Goal: Information Seeking & Learning: Learn about a topic

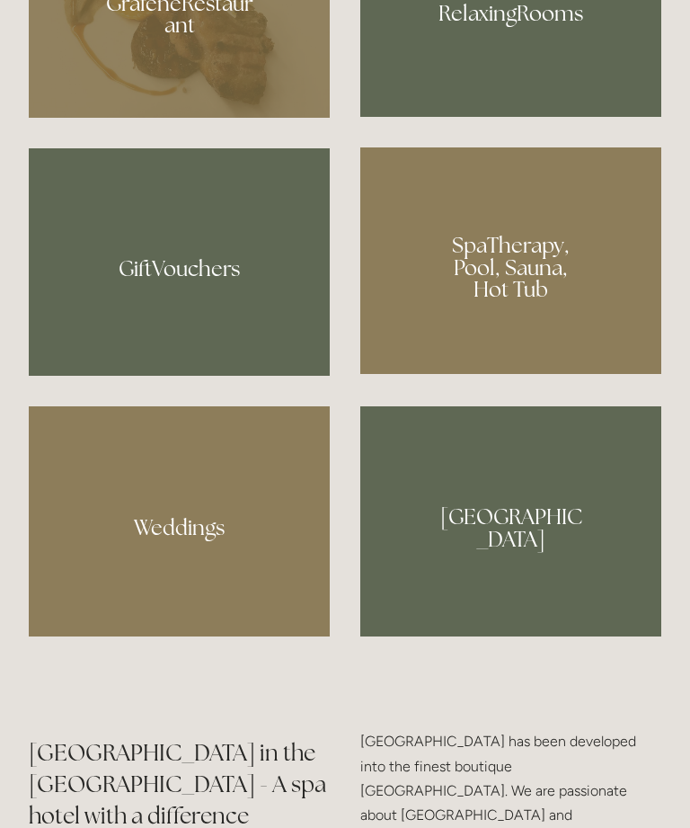
scroll to position [1423, 0]
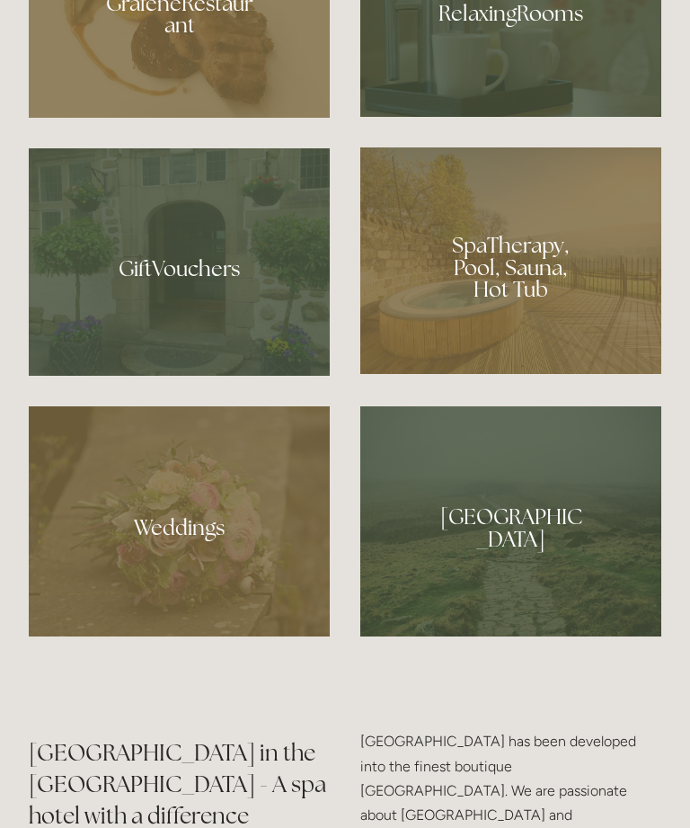
click at [521, 343] on div at bounding box center [511, 260] width 301 height 227
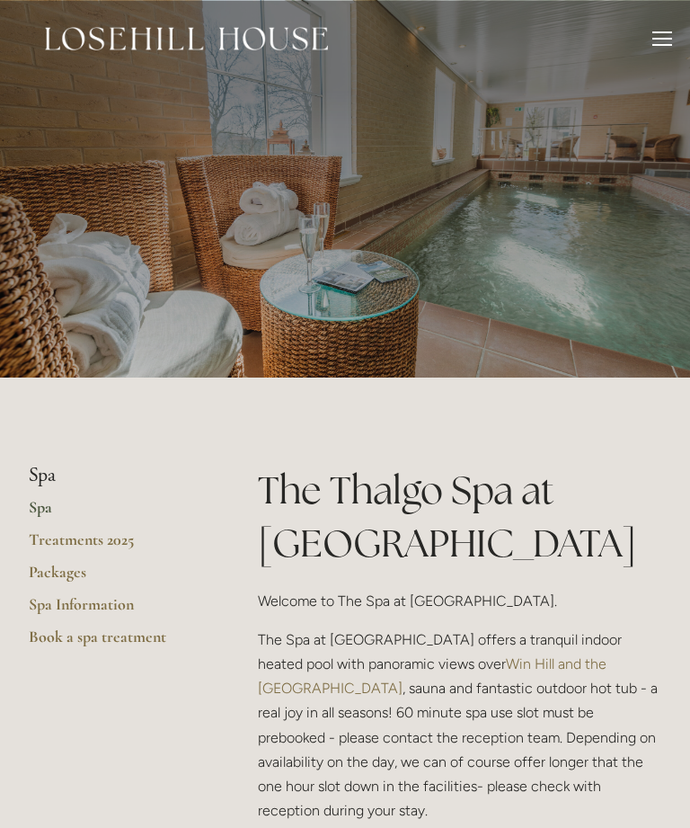
click at [78, 542] on link "Treatments 2025" at bounding box center [115, 546] width 172 height 32
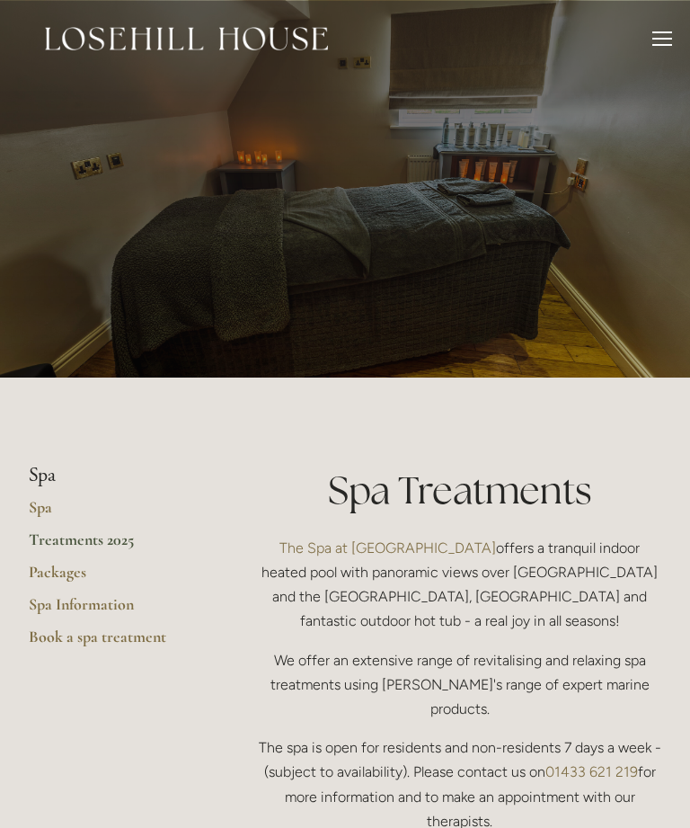
click at [58, 569] on link "Packages" at bounding box center [115, 578] width 172 height 32
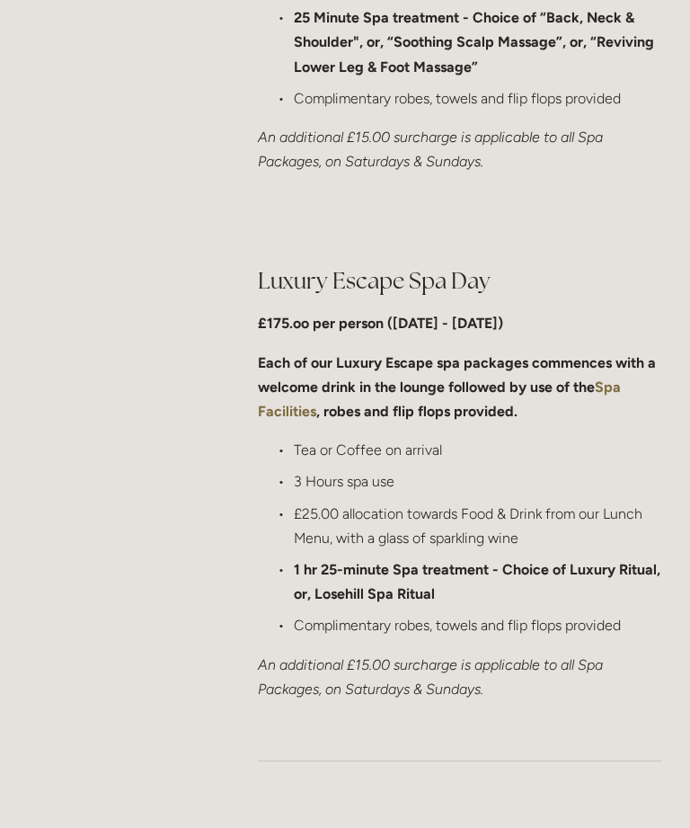
scroll to position [1968, 0]
click at [476, 656] on em "An additional £15.00 surcharge is applicable to all Spa Packages, on Saturdays …" at bounding box center [432, 676] width 349 height 41
click at [516, 655] on div "Luxury Escape Spa Day £175.oo per person (Monday - Friday) Each of our Luxury E…" at bounding box center [460, 483] width 434 height 467
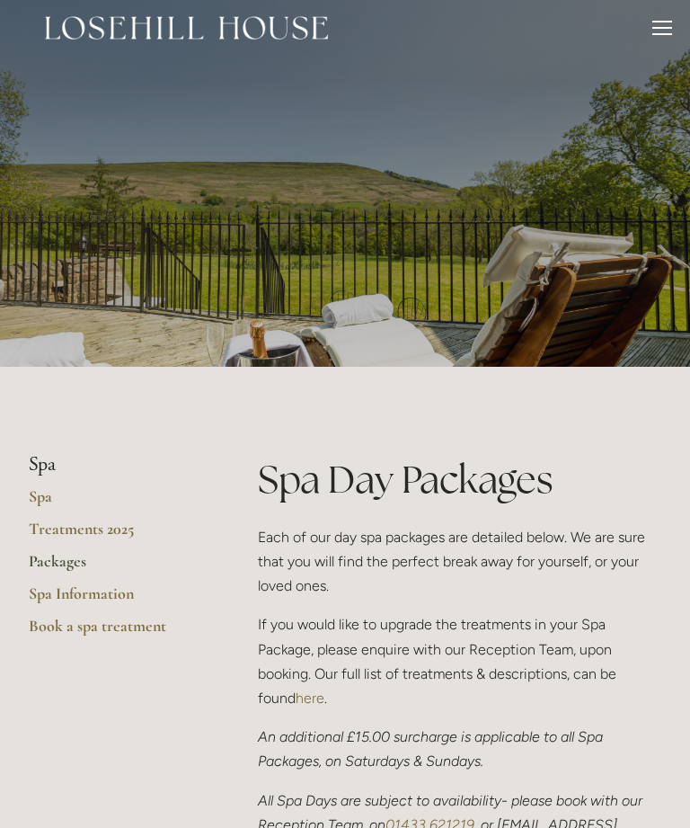
scroll to position [0, 0]
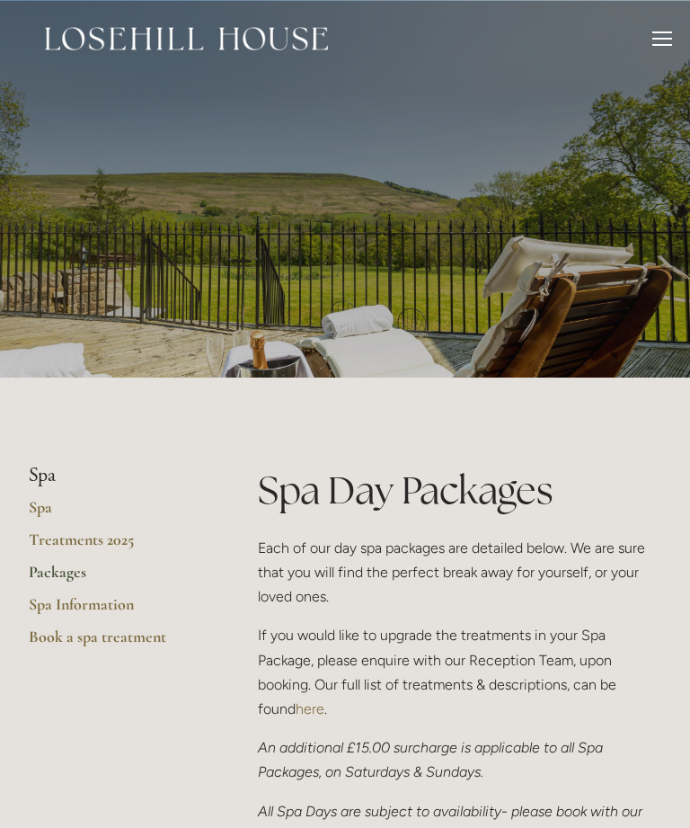
click at [657, 49] on div at bounding box center [663, 41] width 20 height 20
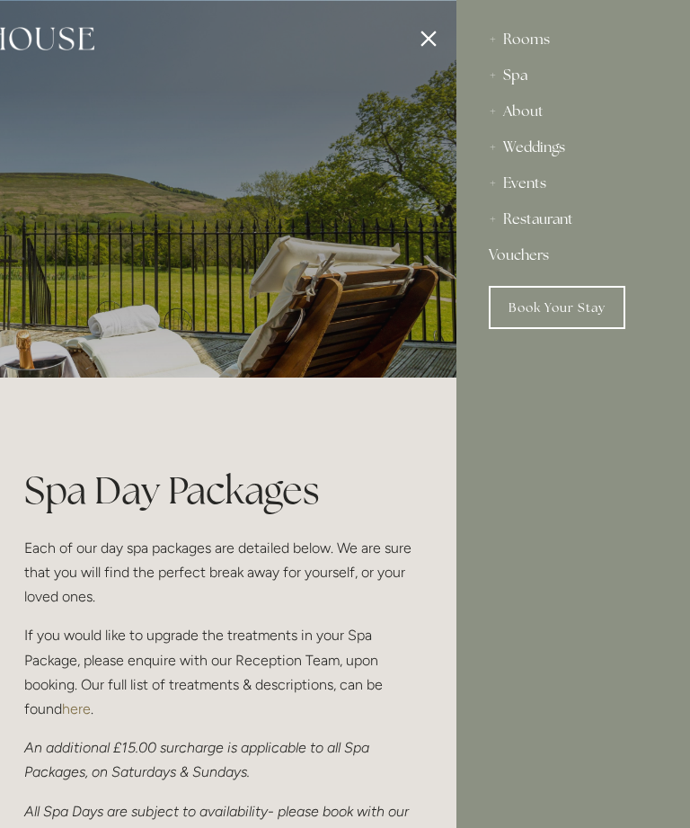
click at [517, 41] on div "Rooms" at bounding box center [573, 40] width 169 height 36
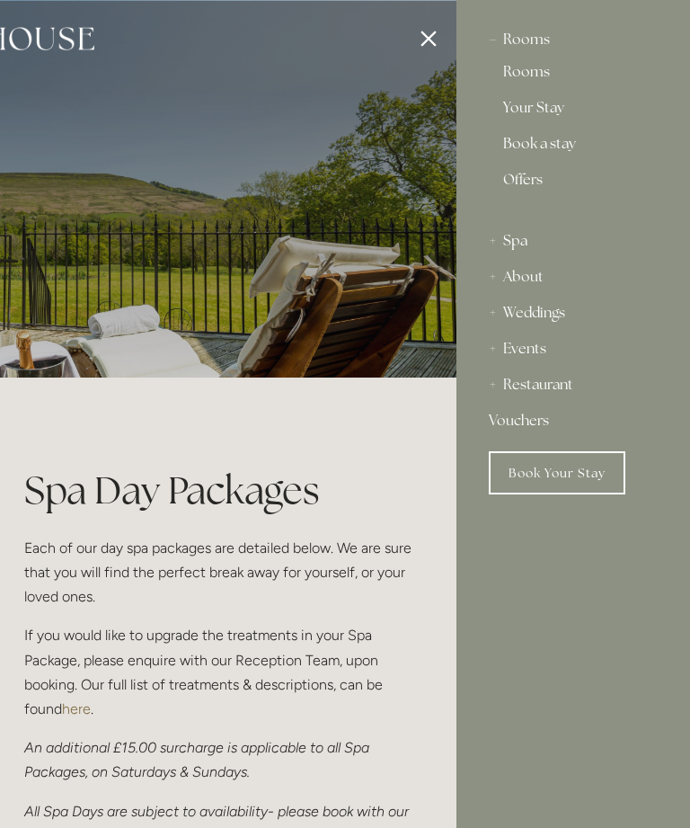
click at [518, 174] on link "Offers" at bounding box center [573, 187] width 140 height 29
